Goal: Information Seeking & Learning: Learn about a topic

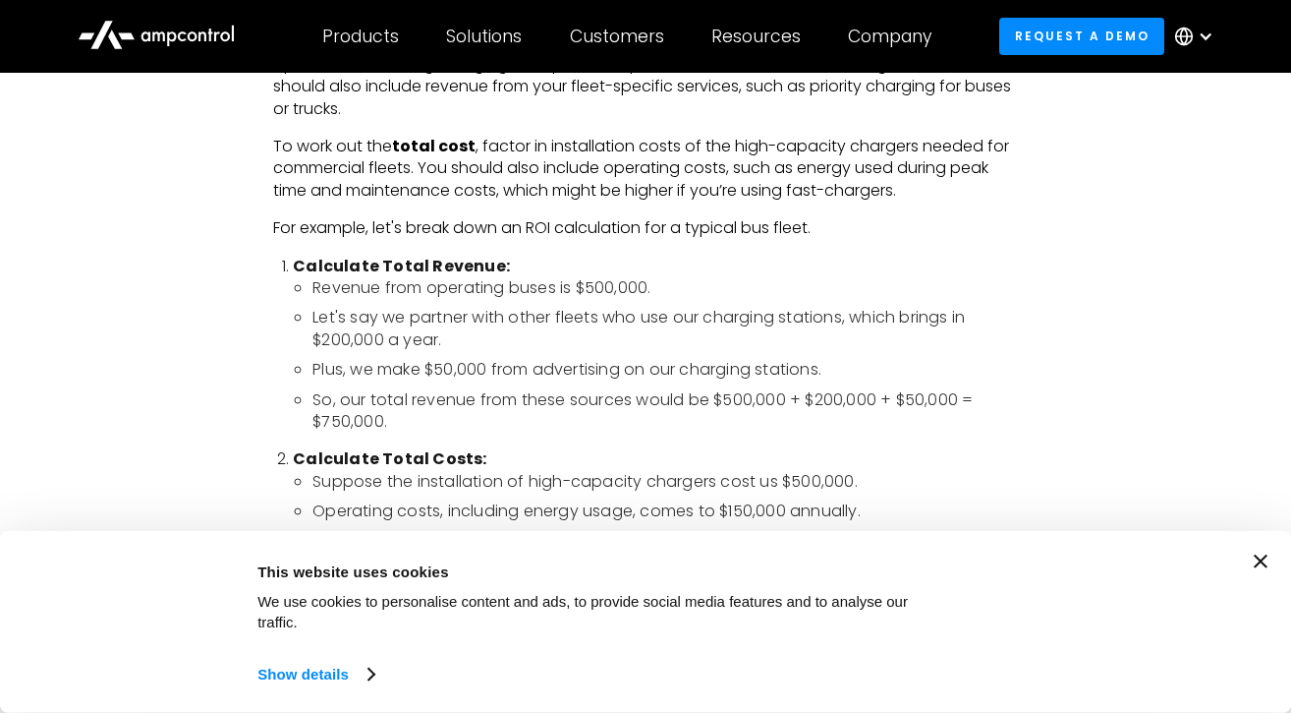
scroll to position [2244, 0]
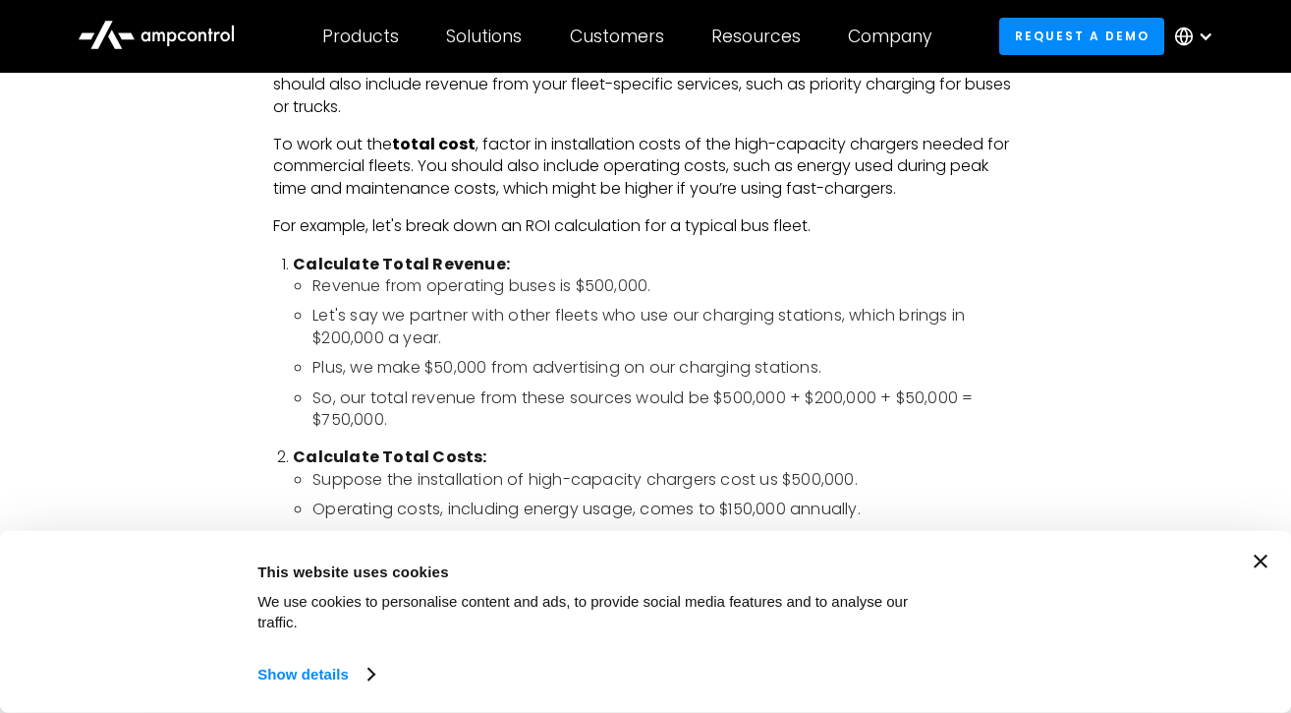
click at [1259, 568] on div "Consent Details [#IABV2SETTINGS#] About This website uses cookies We use cookie…" at bounding box center [646, 621] width 1244 height 135
click at [1251, 561] on div "Consent Details [#IABV2SETTINGS#] About This website uses cookies We use cookie…" at bounding box center [646, 621] width 1244 height 135
click at [1267, 566] on icon "Close banner" at bounding box center [1261, 561] width 14 height 14
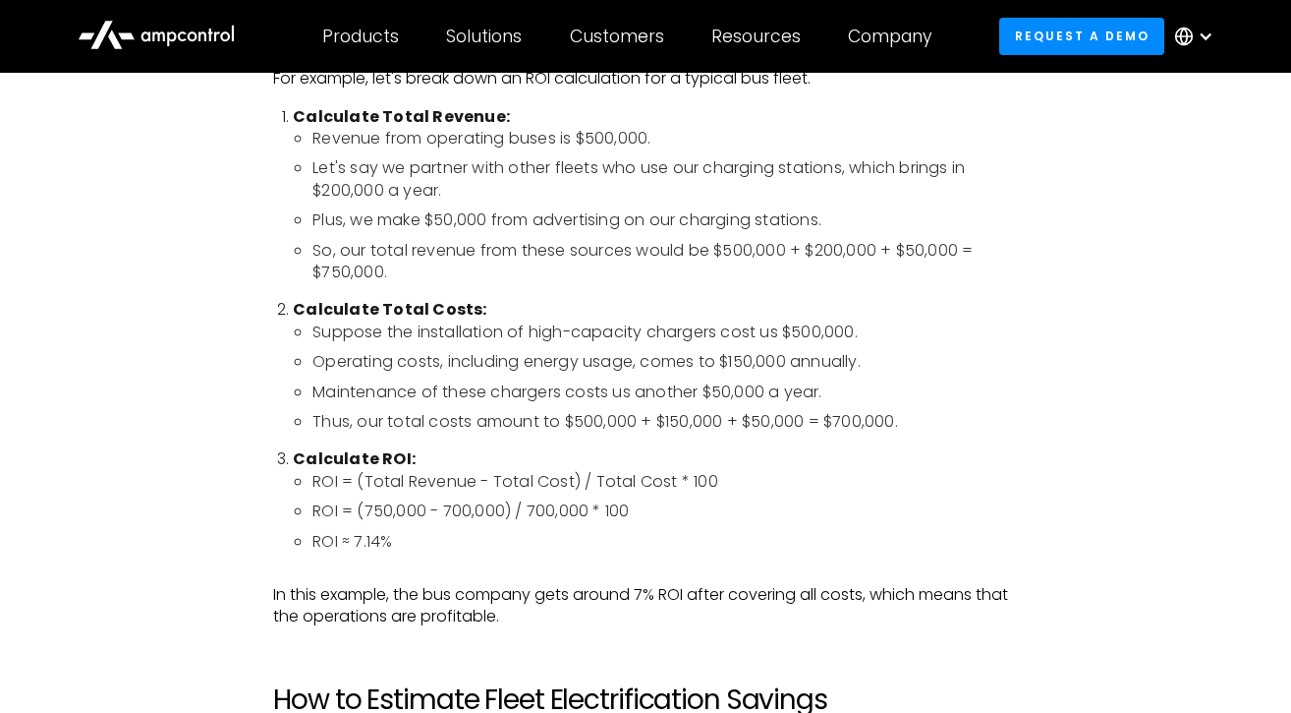
scroll to position [2419, 0]
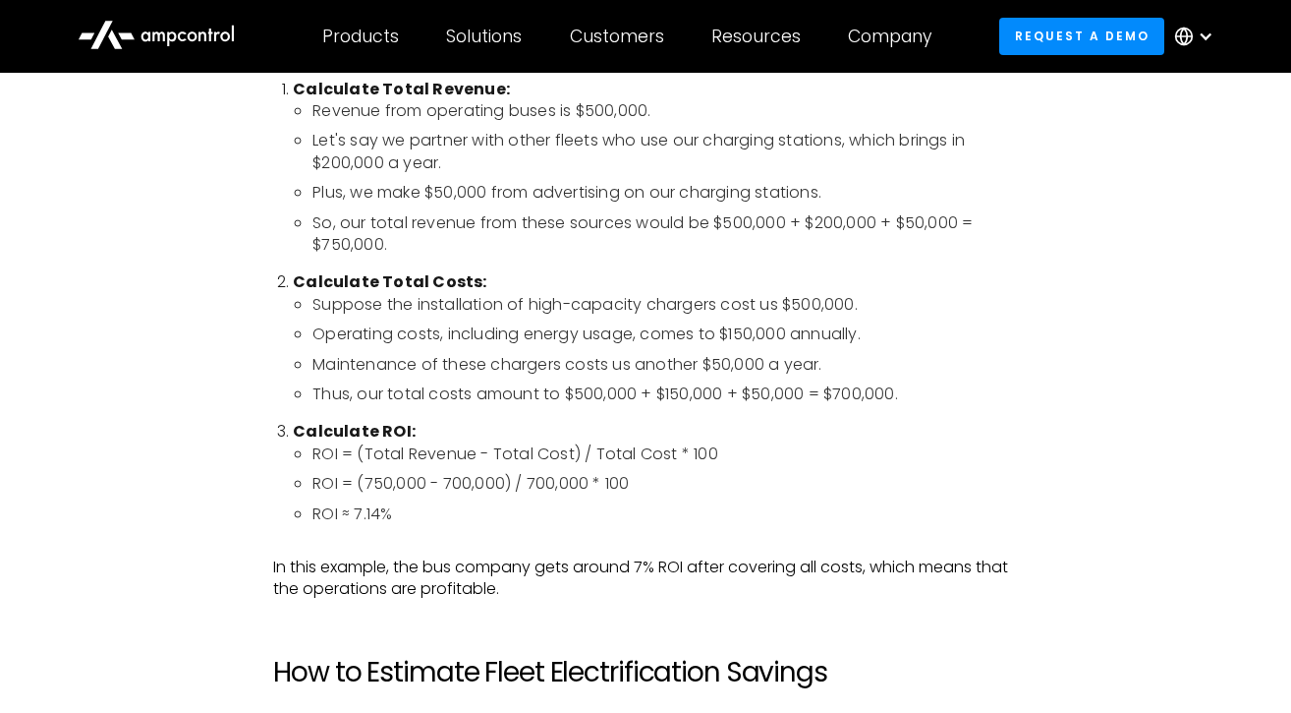
drag, startPoint x: 417, startPoint y: 522, endPoint x: 360, endPoint y: 521, distance: 57.0
click at [360, 521] on li "ROI ≈ 7.14%" at bounding box center [666, 514] width 706 height 22
copy li "7.14%"
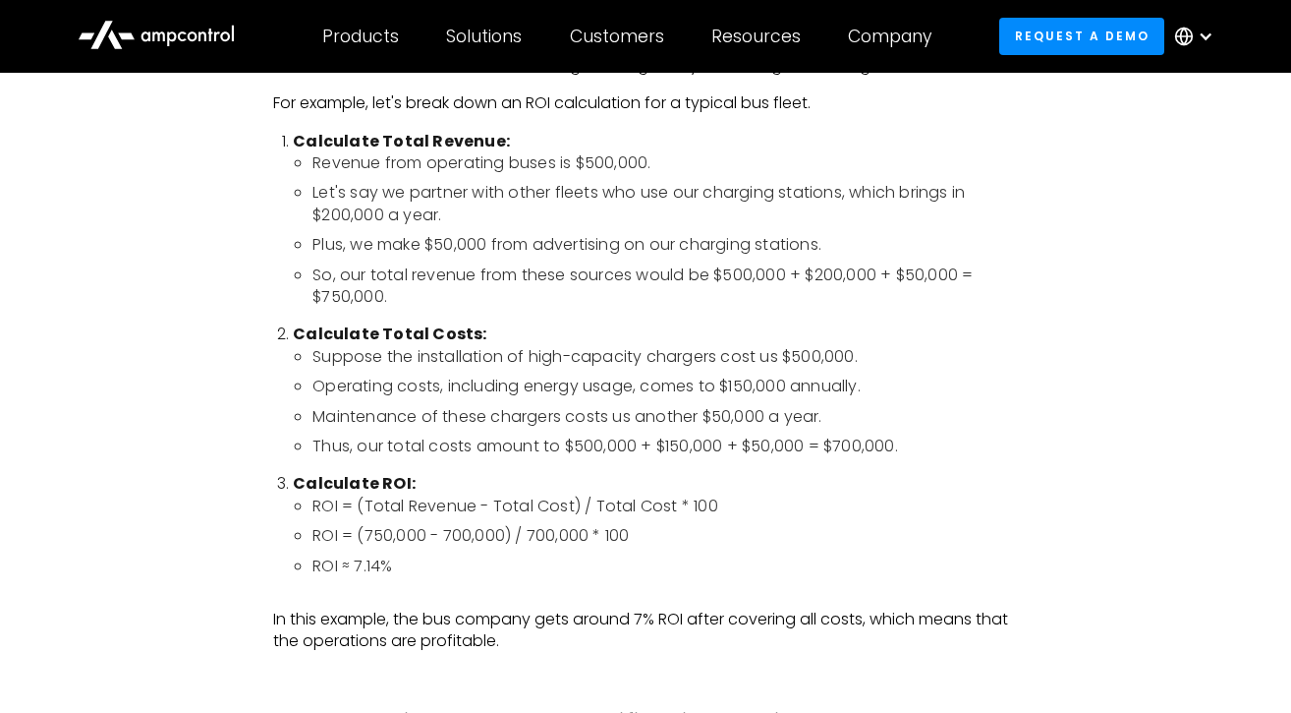
scroll to position [2361, 0]
